Goal: Task Accomplishment & Management: Use online tool/utility

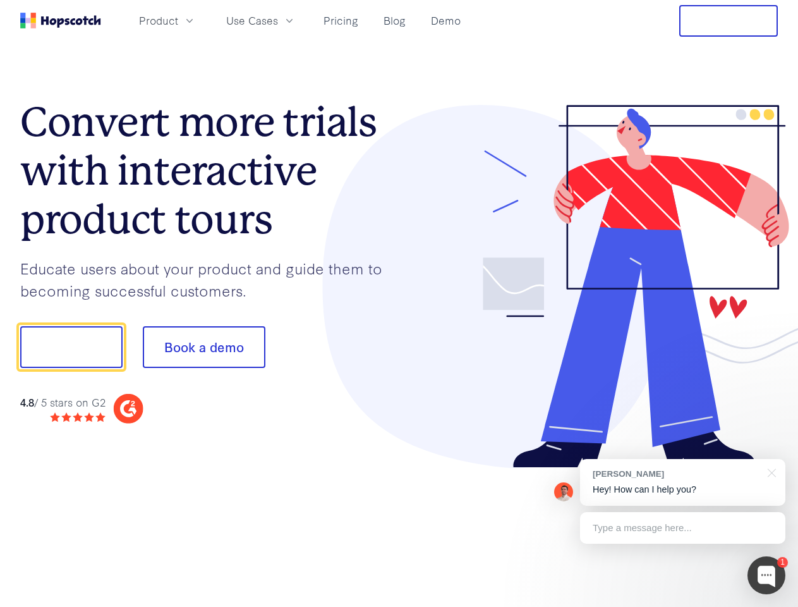
click at [399, 303] on div at bounding box center [588, 286] width 379 height 363
click at [178, 20] on span "Product" at bounding box center [158, 21] width 39 height 16
click at [278, 20] on span "Use Cases" at bounding box center [252, 21] width 52 height 16
click at [729, 21] on button "Free Trial" at bounding box center [728, 21] width 99 height 32
click at [71, 347] on button "Show me!" at bounding box center [71, 347] width 102 height 42
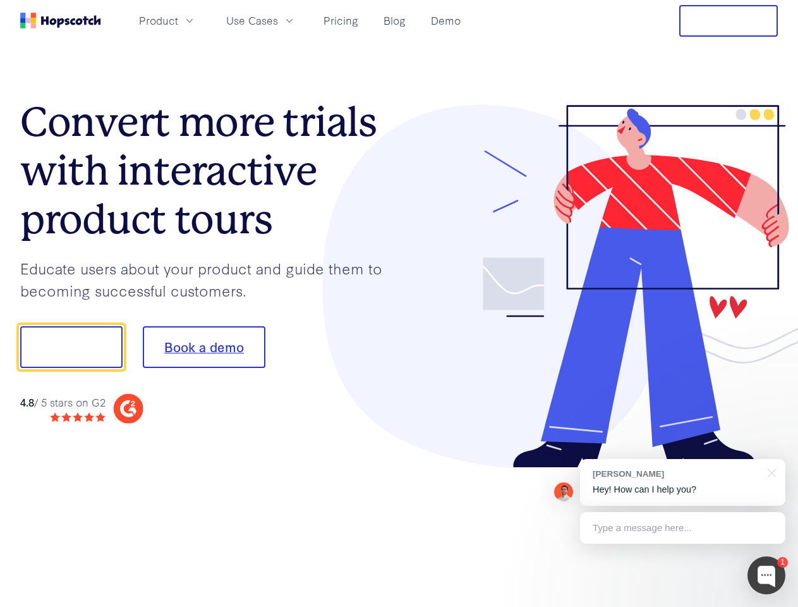
click at [203, 347] on button "Book a demo" at bounding box center [204, 347] width 123 height 42
click at [767, 575] on div at bounding box center [767, 575] width 38 height 38
click at [682, 482] on div "[PERSON_NAME] Hey! How can I help you?" at bounding box center [682, 482] width 205 height 47
click at [770, 471] on div at bounding box center [666, 345] width 237 height 421
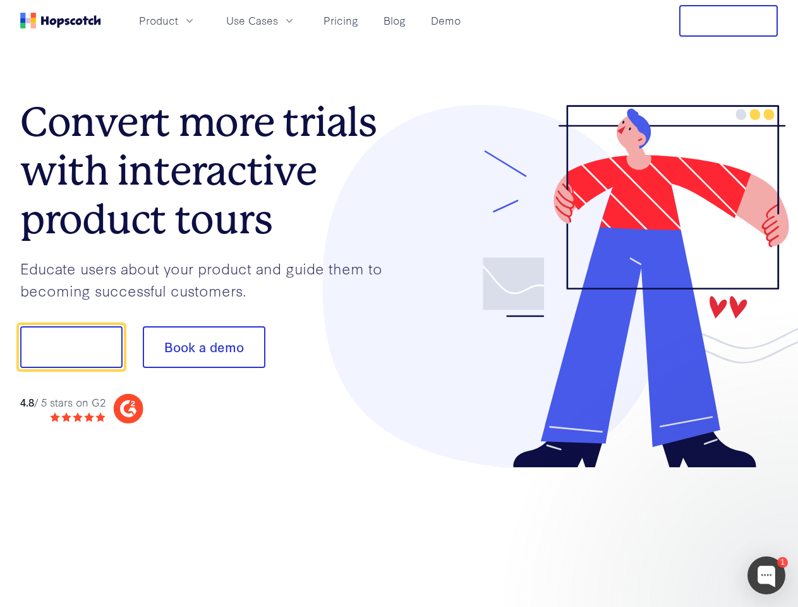
click at [682, 528] on div at bounding box center [666, 430] width 237 height 252
